Goal: Information Seeking & Learning: Learn about a topic

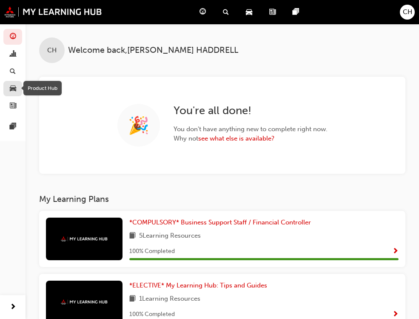
click at [11, 91] on span "car-icon" at bounding box center [13, 89] width 6 height 8
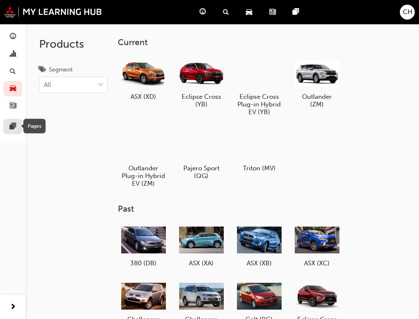
click at [13, 129] on span "pages-icon" at bounding box center [13, 127] width 6 height 8
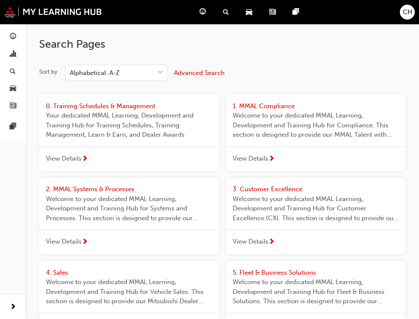
click at [0, 0] on span "Dashboard" at bounding box center [0, 0] width 0 height 0
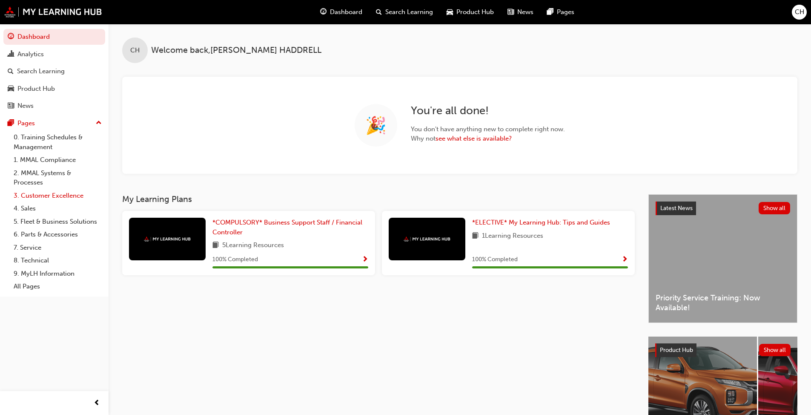
click at [55, 196] on link "3. Customer Excellence" at bounding box center [57, 195] width 95 height 13
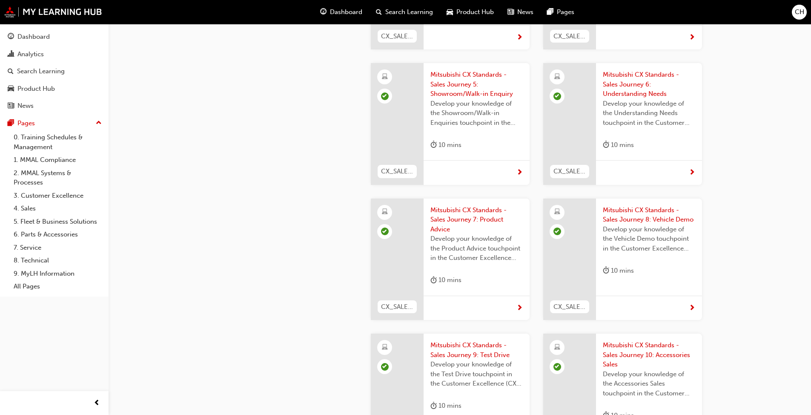
scroll to position [724, 0]
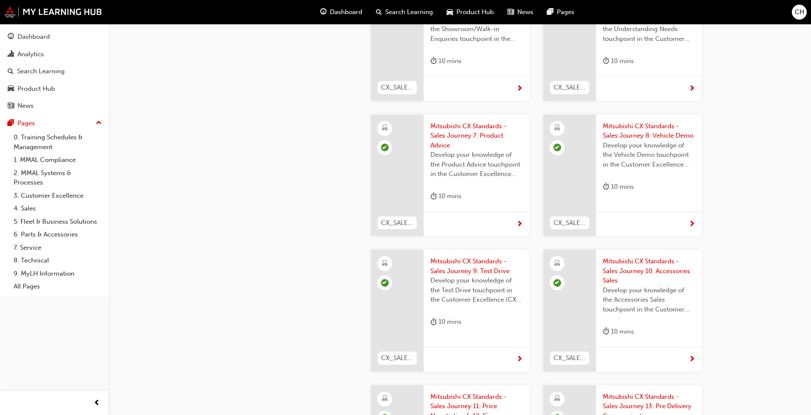
click at [425, 122] on span "Mitsubishi CX Standards - Sales Journey 7: Product Advice" at bounding box center [477, 135] width 92 height 29
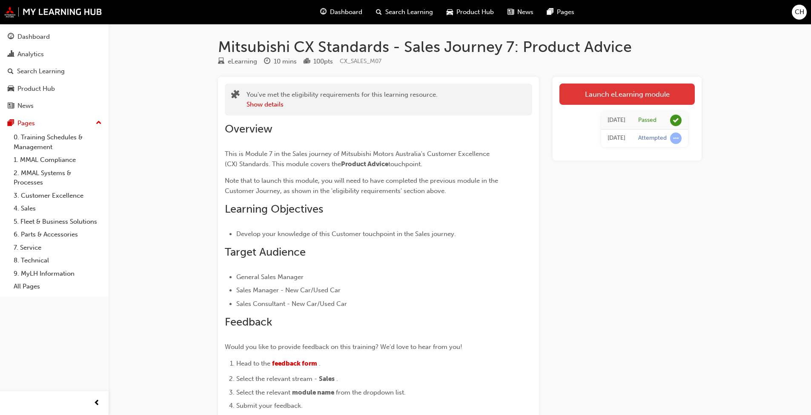
click at [425, 101] on link "Launch eLearning module" at bounding box center [627, 93] width 135 height 21
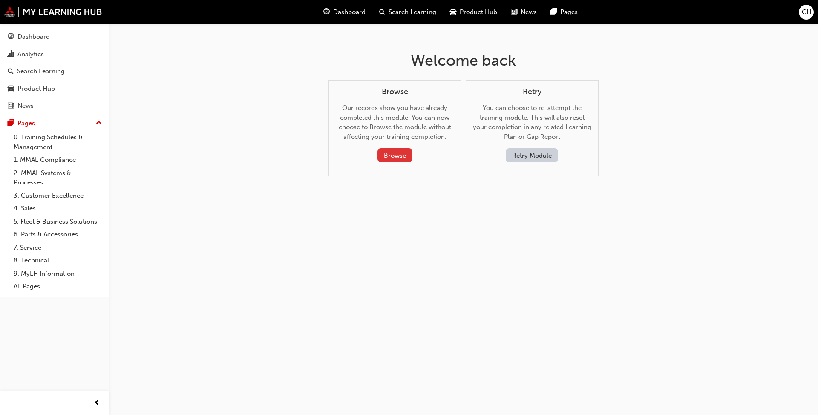
click at [377, 156] on button "Browse" at bounding box center [394, 155] width 35 height 14
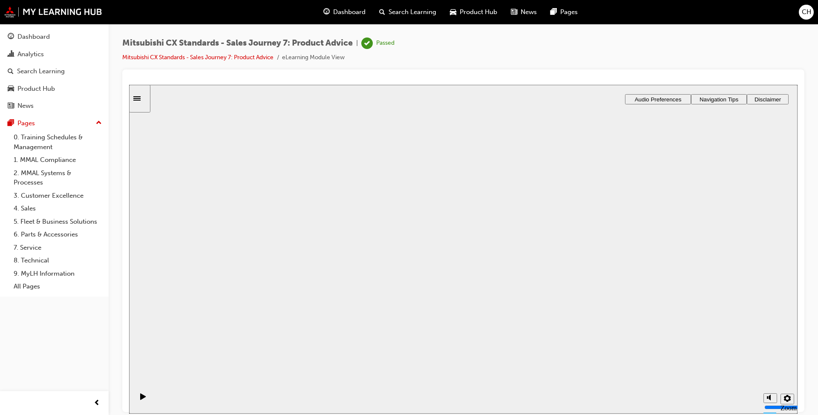
click at [161, 319] on button "Resume" at bounding box center [145, 423] width 32 height 10
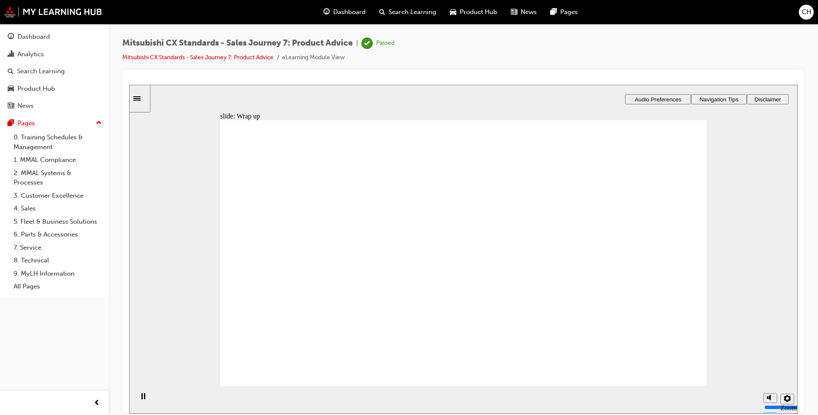
click at [425, 319] on circle "Mute (Ctrl+Alt+M)" at bounding box center [771, 365] width 6 height 6
click at [425, 319] on icon "Unmute (Ctrl+Alt+M)" at bounding box center [770, 365] width 7 height 6
drag, startPoint x: 768, startPoint y: 366, endPoint x: 768, endPoint y: 358, distance: 8.5
type input "10"
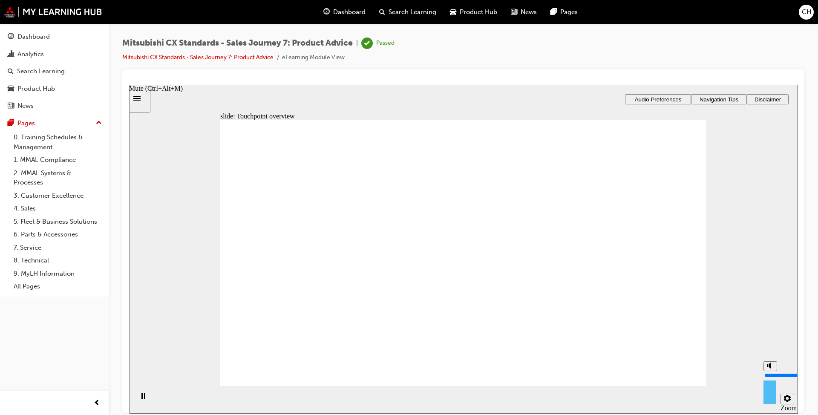
click at [425, 319] on input "volume" at bounding box center [791, 374] width 55 height 7
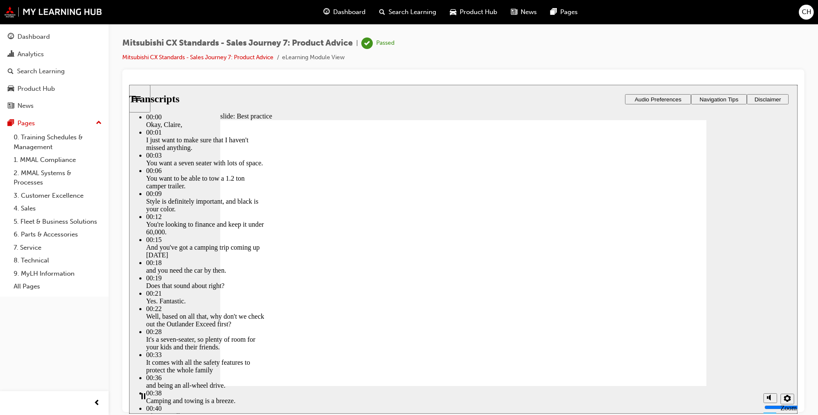
type input "89"
click at [228, 56] on link "Mitsubishi CX Standards - Sales Journey 7: Product Advice" at bounding box center [197, 57] width 151 height 7
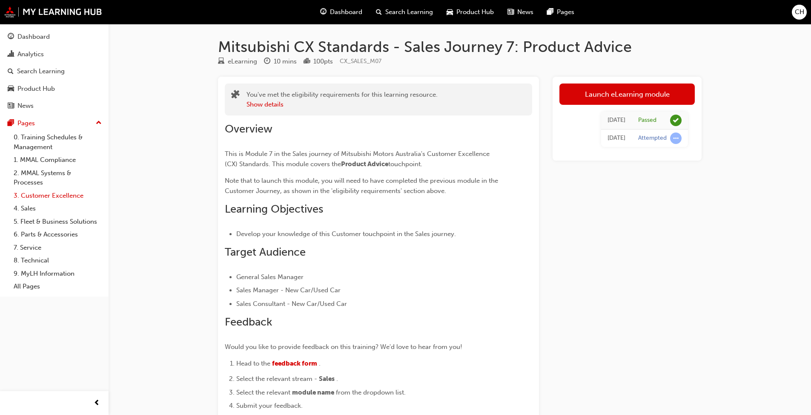
click at [55, 192] on link "3. Customer Excellence" at bounding box center [57, 195] width 95 height 13
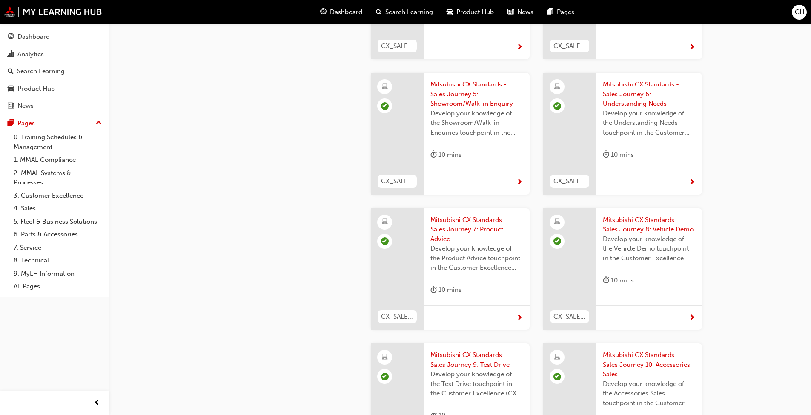
scroll to position [639, 0]
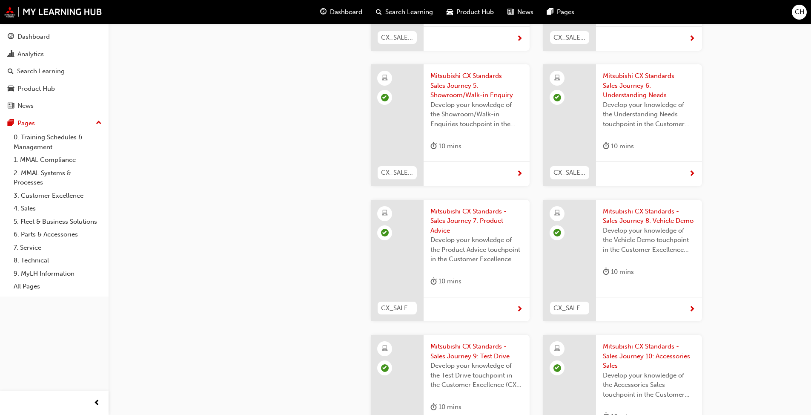
click at [425, 207] on span "Mitsubishi CX Standards - Sales Journey 8: Vehicle Demo" at bounding box center [649, 216] width 92 height 19
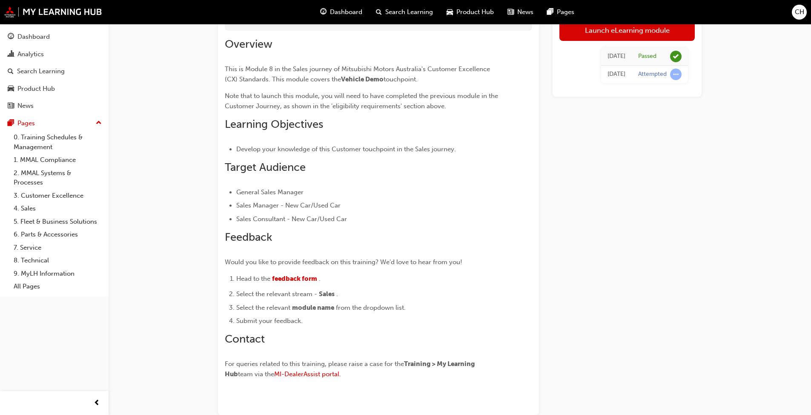
scroll to position [48, 0]
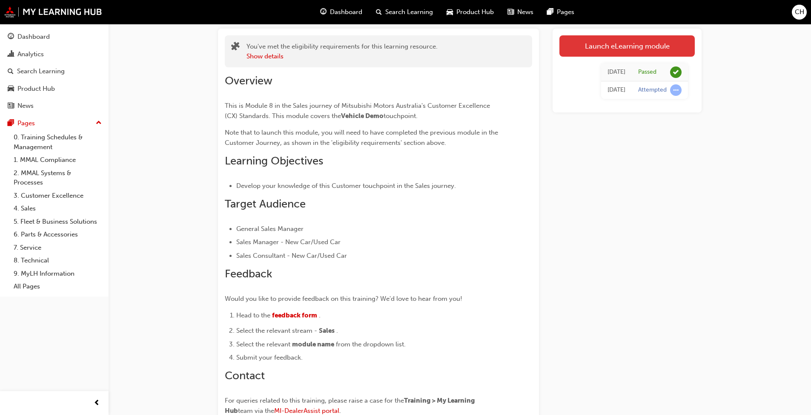
click at [425, 48] on link "Launch eLearning module" at bounding box center [627, 45] width 135 height 21
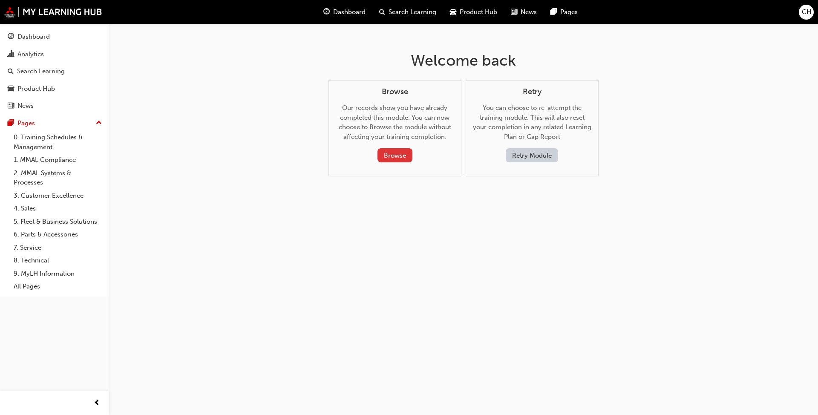
click at [395, 158] on button "Browse" at bounding box center [394, 155] width 35 height 14
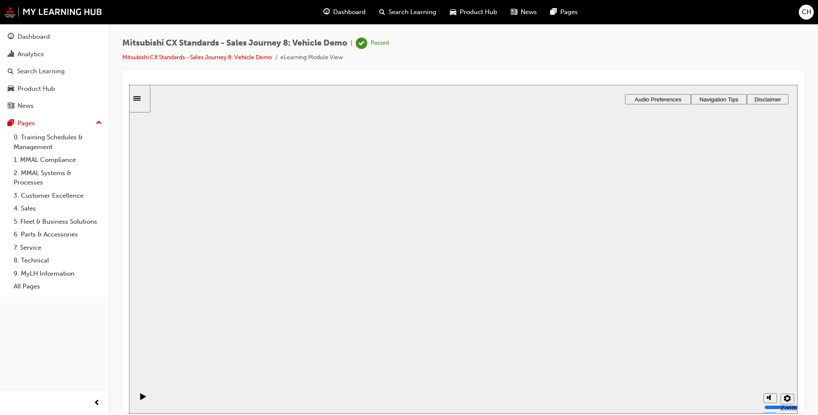
click at [161, 319] on button "Resume" at bounding box center [145, 423] width 32 height 10
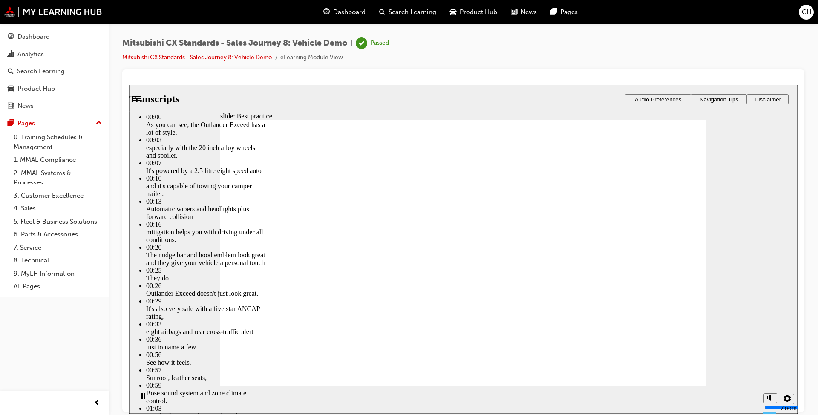
drag, startPoint x: 459, startPoint y: 368, endPoint x: 438, endPoint y: 368, distance: 21.3
drag, startPoint x: 441, startPoint y: 370, endPoint x: 423, endPoint y: 369, distance: 17.5
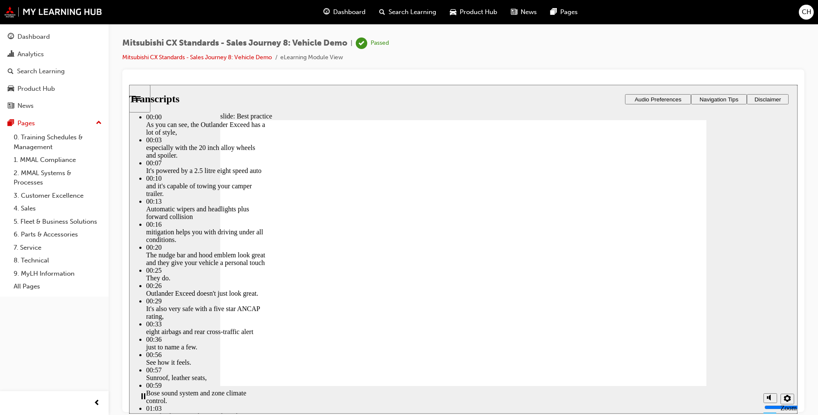
drag, startPoint x: 416, startPoint y: 368, endPoint x: 410, endPoint y: 368, distance: 6.0
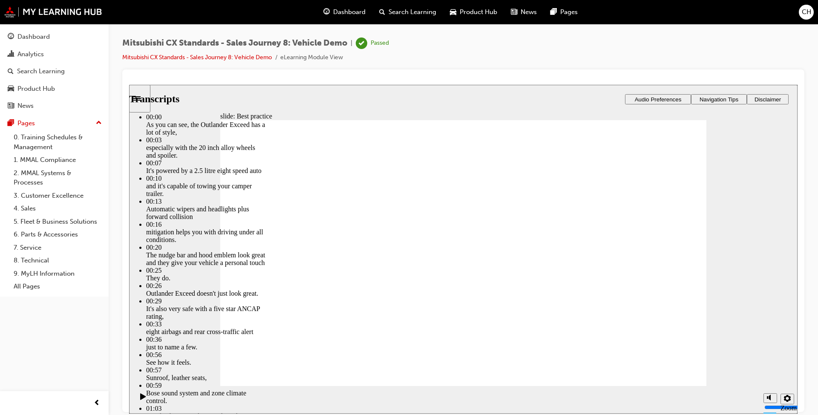
drag, startPoint x: 509, startPoint y: 366, endPoint x: 431, endPoint y: 367, distance: 77.5
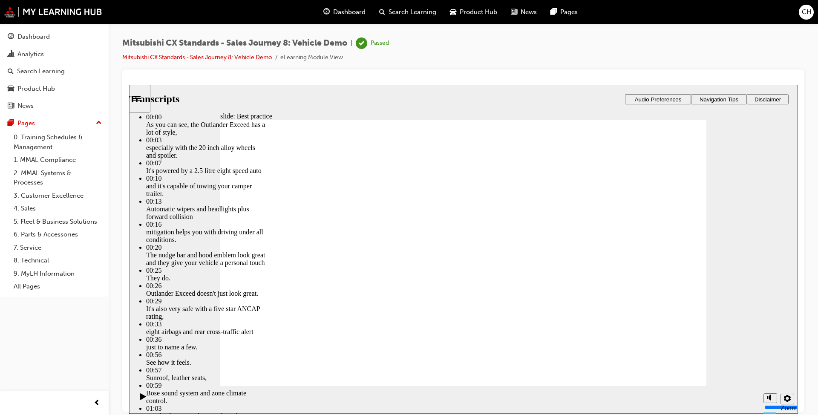
type input "89"
